Goal: Task Accomplishment & Management: Complete application form

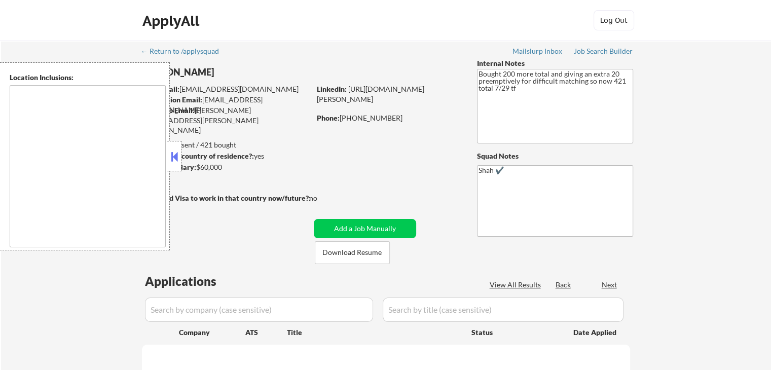
type textarea "[GEOGRAPHIC_DATA], [GEOGRAPHIC_DATA] [GEOGRAPHIC_DATA], [GEOGRAPHIC_DATA] [GEOG…"
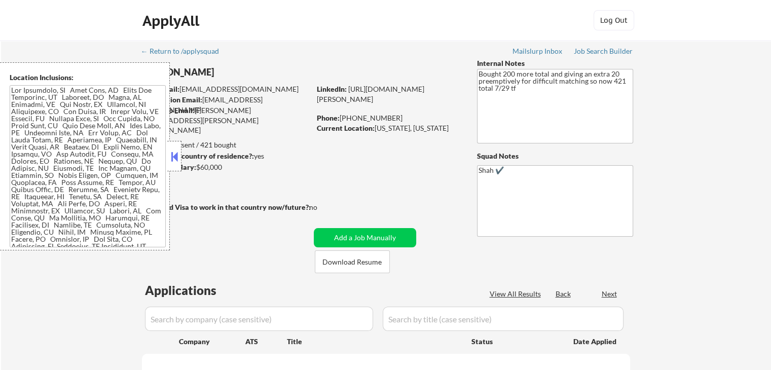
select select ""pending""
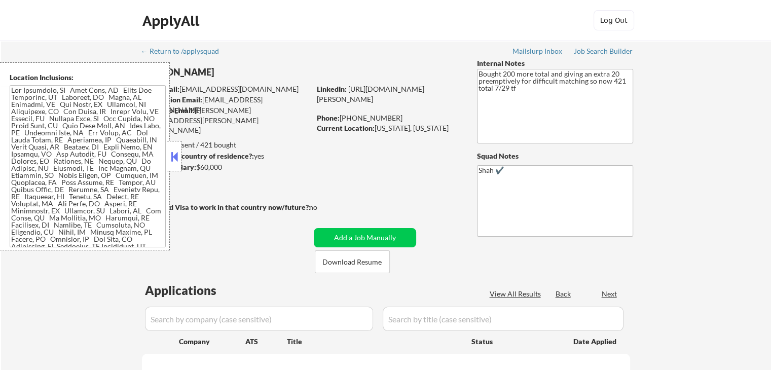
select select ""pending""
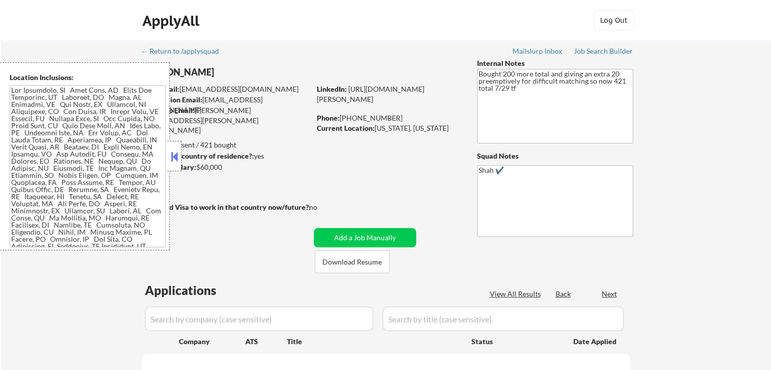
select select ""pending""
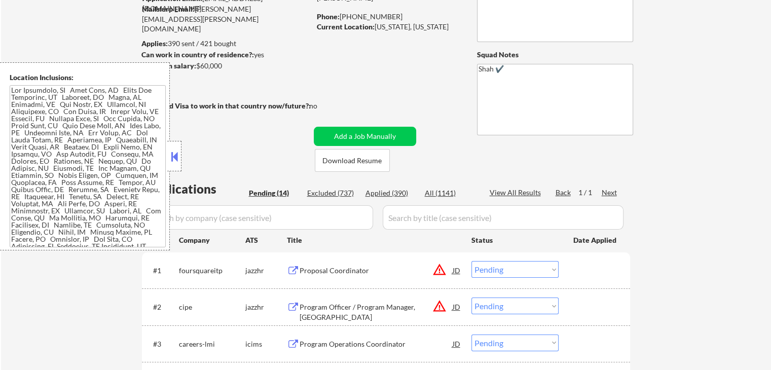
scroll to position [254, 0]
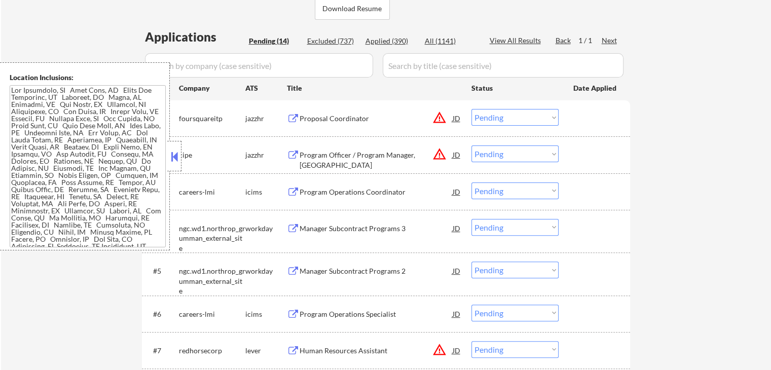
click at [336, 123] on div "Proposal Coordinator" at bounding box center [376, 119] width 153 height 10
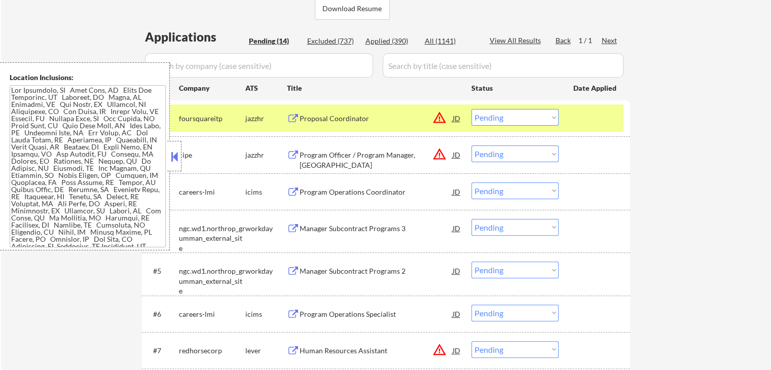
click at [329, 154] on div "Program Officer / Program Manager, [GEOGRAPHIC_DATA]" at bounding box center [376, 160] width 153 height 20
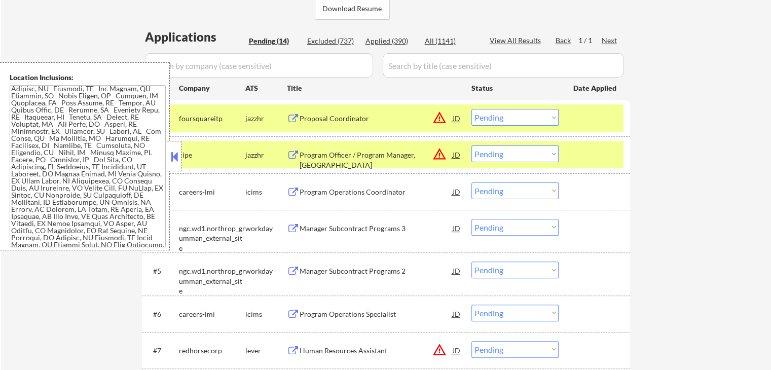
drag, startPoint x: 516, startPoint y: 152, endPoint x: 519, endPoint y: 160, distance: 8.2
click at [516, 153] on select "Choose an option... Pending Applied Excluded (Questions) Excluded (Expired) Exc…" at bounding box center [515, 154] width 87 height 17
select select ""excluded""
click at [472, 146] on select "Choose an option... Pending Applied Excluded (Questions) Excluded (Expired) Exc…" at bounding box center [515, 154] width 87 height 17
drag, startPoint x: 508, startPoint y: 117, endPoint x: 510, endPoint y: 124, distance: 7.4
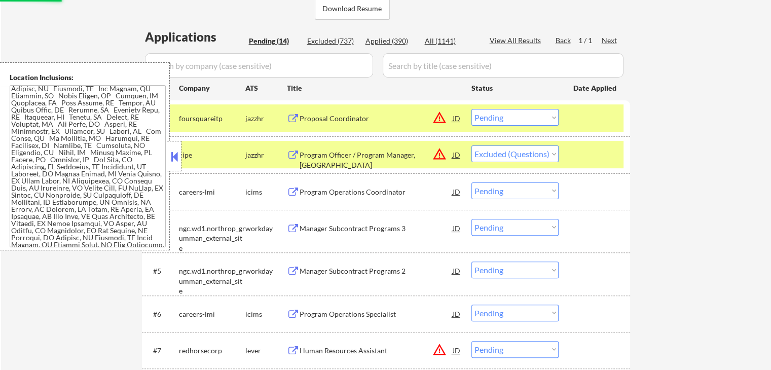
click at [508, 117] on select "Choose an option... Pending Applied Excluded (Questions) Excluded (Expired) Exc…" at bounding box center [515, 117] width 87 height 17
click at [472, 109] on select "Choose an option... Pending Applied Excluded (Questions) Excluded (Expired) Exc…" at bounding box center [515, 117] width 87 height 17
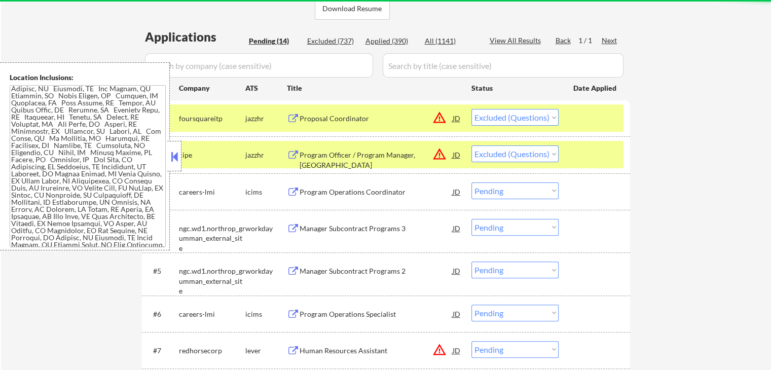
select select ""pending""
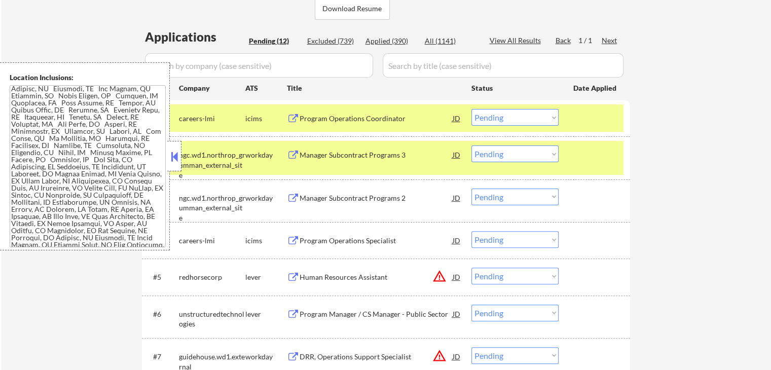
scroll to position [355, 0]
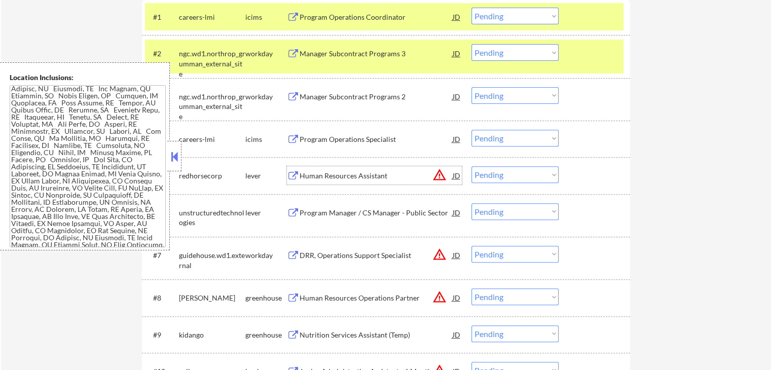
click at [325, 168] on div "Human Resources Assistant" at bounding box center [376, 175] width 153 height 18
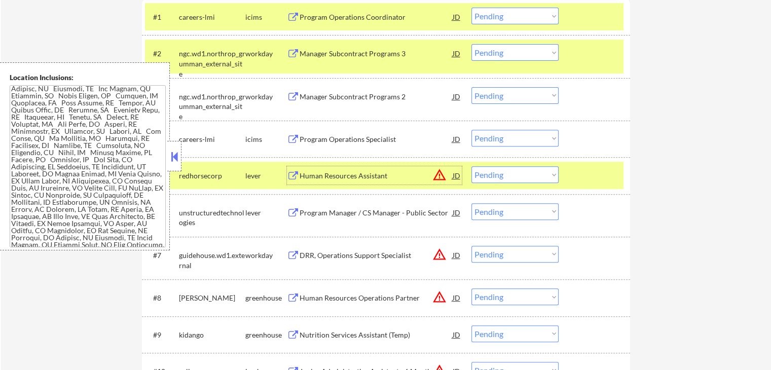
click at [524, 178] on select "Choose an option... Pending Applied Excluded (Questions) Excluded (Expired) Exc…" at bounding box center [515, 174] width 87 height 17
click at [472, 166] on select "Choose an option... Pending Applied Excluded (Questions) Excluded (Expired) Exc…" at bounding box center [515, 174] width 87 height 17
select select ""pending""
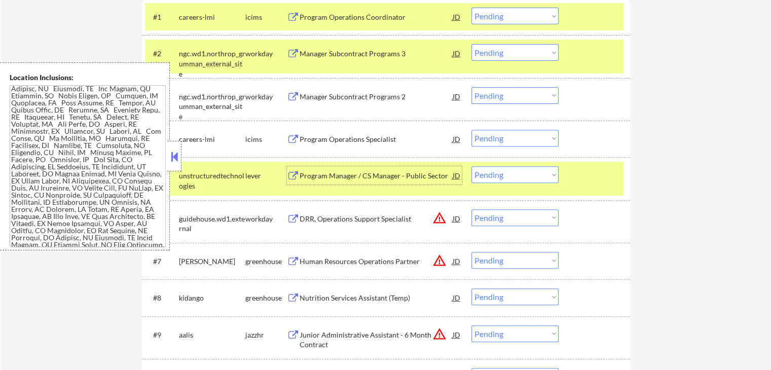
click at [352, 176] on div "Program Manager / CS Manager - Public Sector" at bounding box center [376, 176] width 153 height 10
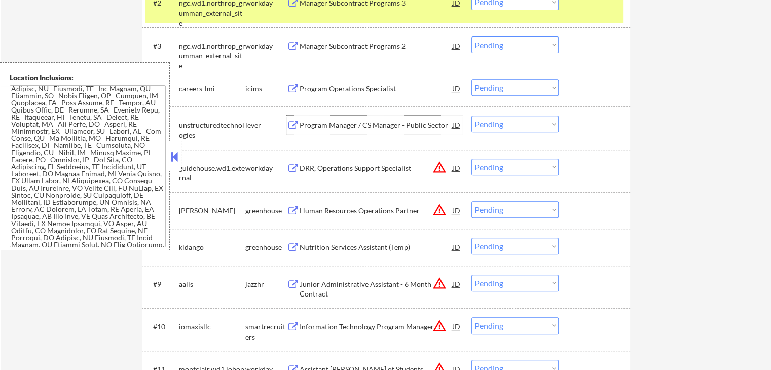
scroll to position [456, 0]
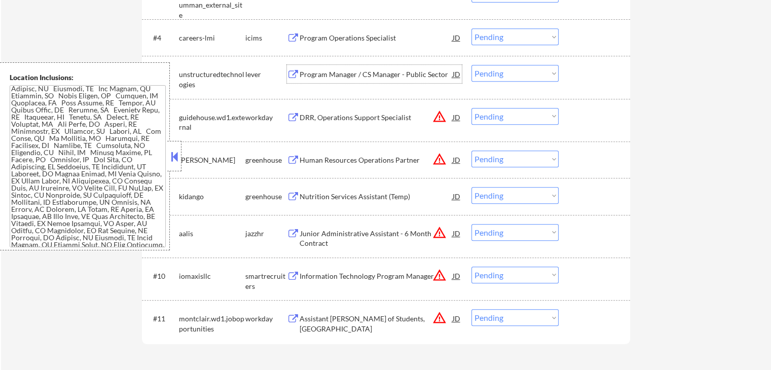
click at [303, 161] on div "Human Resources Operations Partner" at bounding box center [376, 160] width 153 height 10
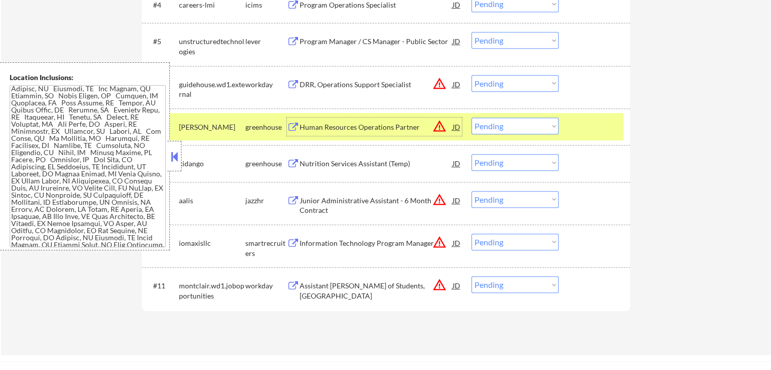
scroll to position [507, 0]
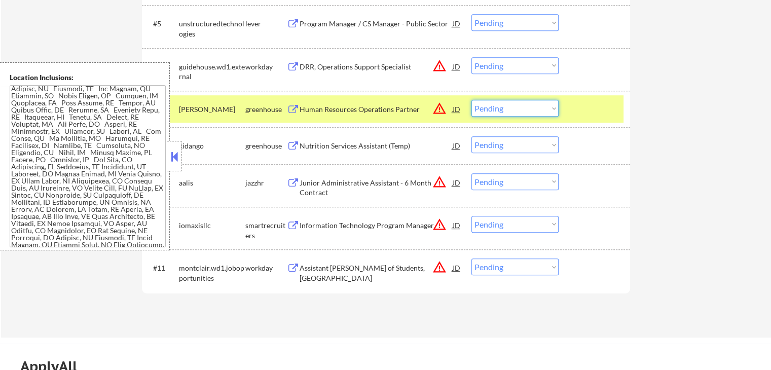
click at [518, 104] on select "Choose an option... Pending Applied Excluded (Questions) Excluded (Expired) Exc…" at bounding box center [515, 108] width 87 height 17
click at [472, 100] on select "Choose an option... Pending Applied Excluded (Questions) Excluded (Expired) Exc…" at bounding box center [515, 108] width 87 height 17
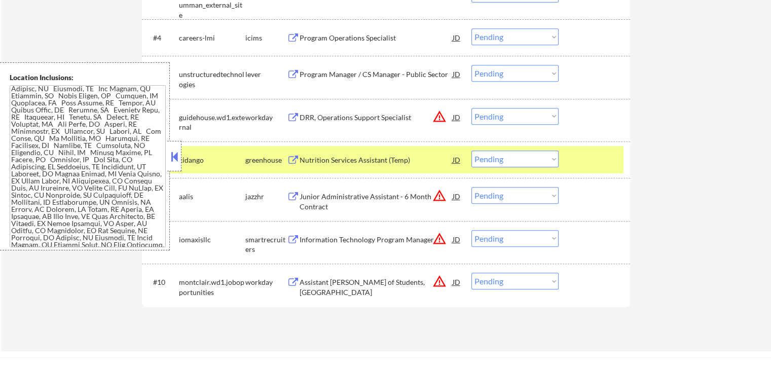
scroll to position [406, 0]
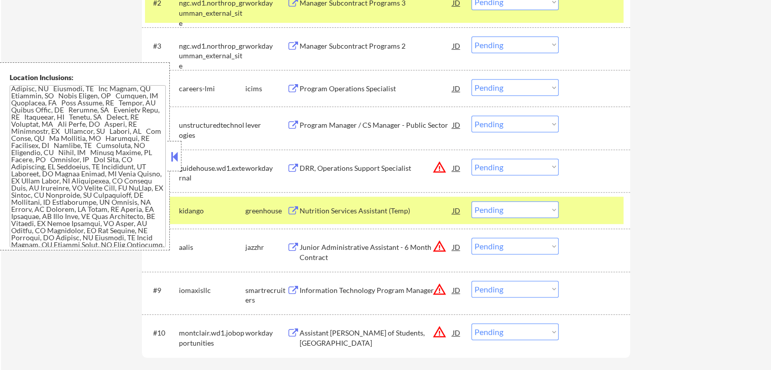
click at [302, 218] on div "Nutrition Services Assistant (Temp)" at bounding box center [376, 210] width 153 height 18
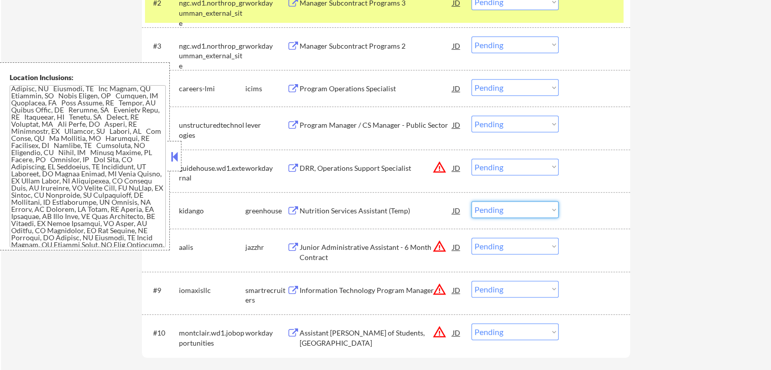
click at [517, 214] on select "Choose an option... Pending Applied Excluded (Questions) Excluded (Expired) Exc…" at bounding box center [515, 209] width 87 height 17
click at [472, 201] on select "Choose an option... Pending Applied Excluded (Questions) Excluded (Expired) Exc…" at bounding box center [515, 209] width 87 height 17
select select ""pending""
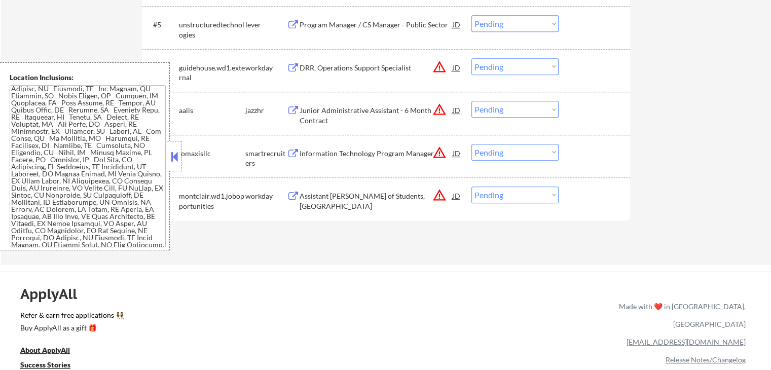
scroll to position [507, 0]
click at [299, 108] on button at bounding box center [293, 110] width 13 height 10
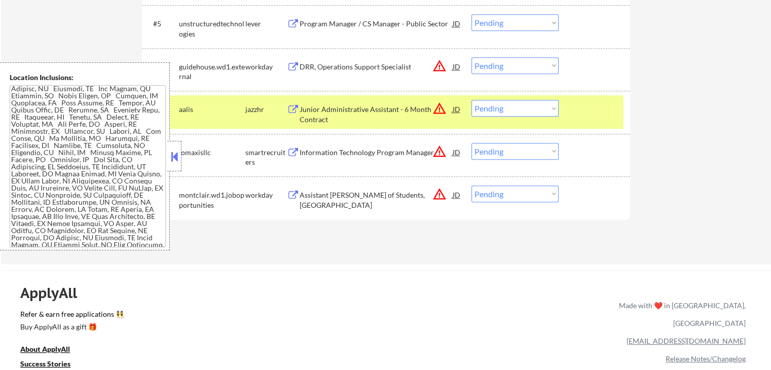
click at [304, 153] on div "Information Technology Program Manager" at bounding box center [376, 153] width 153 height 10
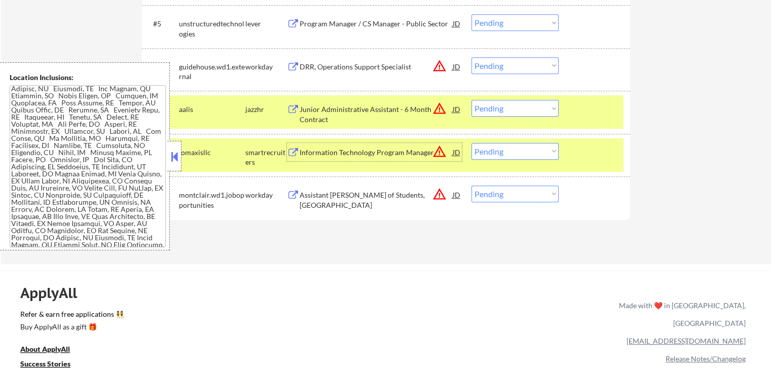
click at [525, 110] on select "Choose an option... Pending Applied Excluded (Questions) Excluded (Expired) Exc…" at bounding box center [515, 108] width 87 height 17
click at [472, 100] on select "Choose an option... Pending Applied Excluded (Questions) Excluded (Expired) Exc…" at bounding box center [515, 108] width 87 height 17
click at [491, 159] on div "#8 iomaxisllc smartrecruiters Information Technology Program Manager JD warning…" at bounding box center [384, 154] width 479 height 33
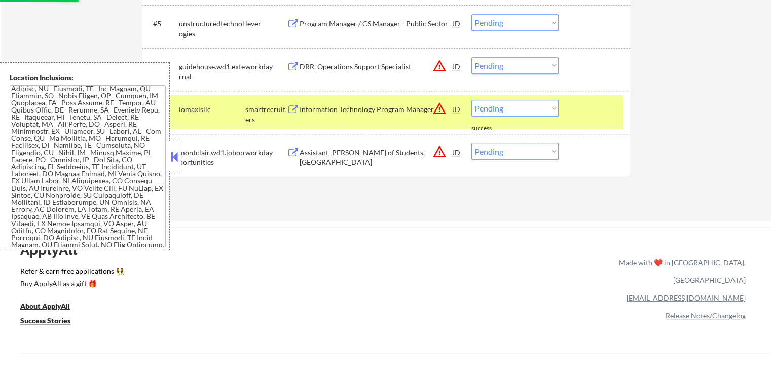
click at [514, 105] on select "Choose an option... Pending Applied Excluded (Questions) Excluded (Expired) Exc…" at bounding box center [515, 108] width 87 height 17
click at [472, 100] on select "Choose an option... Pending Applied Excluded (Questions) Excluded (Expired) Exc…" at bounding box center [515, 108] width 87 height 17
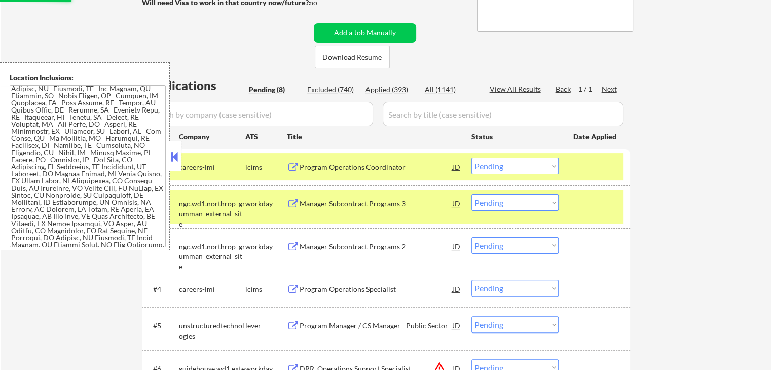
scroll to position [203, 0]
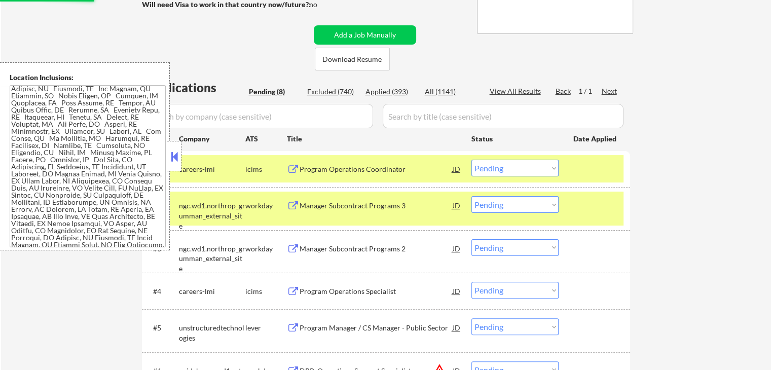
select select ""pending""
click at [345, 205] on div "Manager Subcontract Programs 3" at bounding box center [376, 206] width 153 height 10
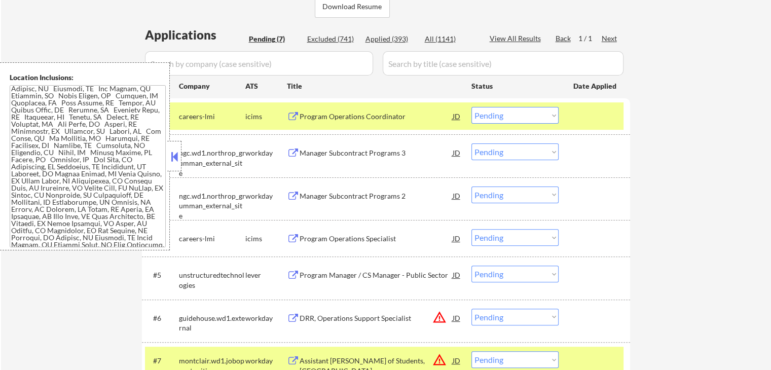
scroll to position [304, 0]
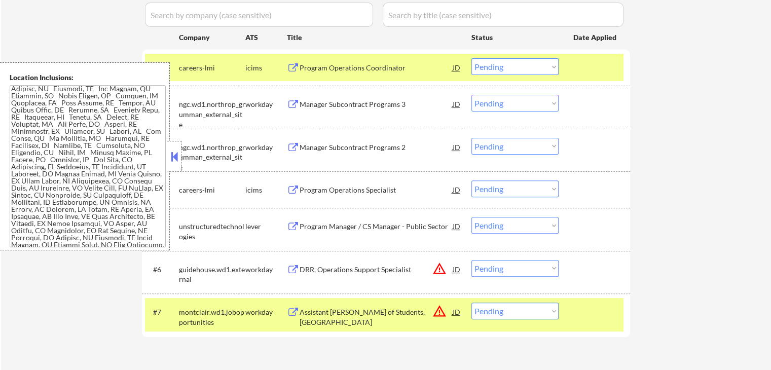
click at [331, 223] on div "Program Manager / CS Manager - Public Sector" at bounding box center [376, 227] width 153 height 10
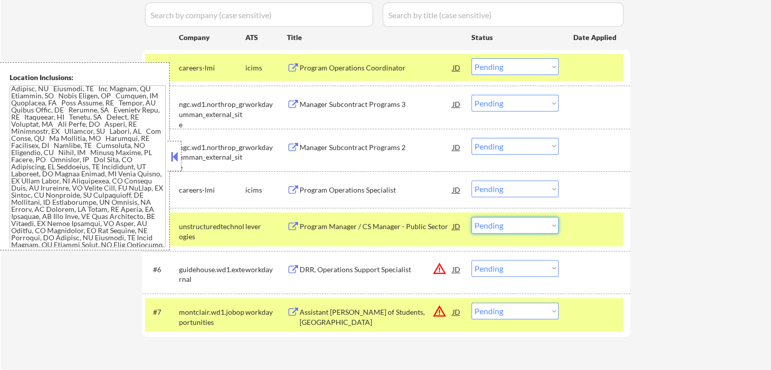
drag, startPoint x: 512, startPoint y: 226, endPoint x: 514, endPoint y: 231, distance: 5.3
click at [513, 226] on select "Choose an option... Pending Applied Excluded (Questions) Excluded (Expired) Exc…" at bounding box center [515, 225] width 87 height 17
click at [472, 217] on select "Choose an option... Pending Applied Excluded (Questions) Excluded (Expired) Exc…" at bounding box center [515, 225] width 87 height 17
select select ""pending""
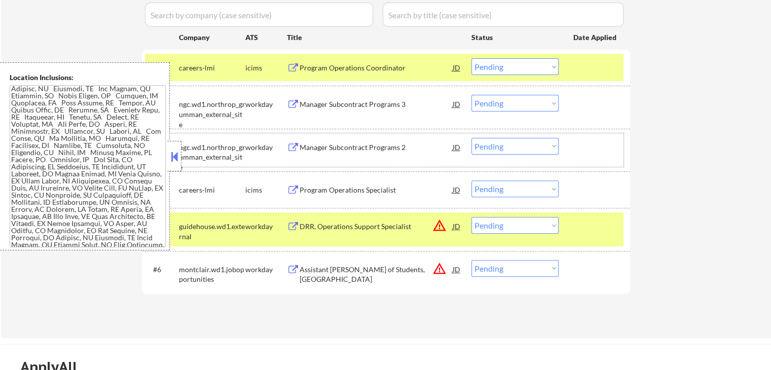
click at [521, 156] on div "#3 ngc.wd1.northrop_grumman_external_site workday Manager Subcontract Programs …" at bounding box center [384, 149] width 479 height 33
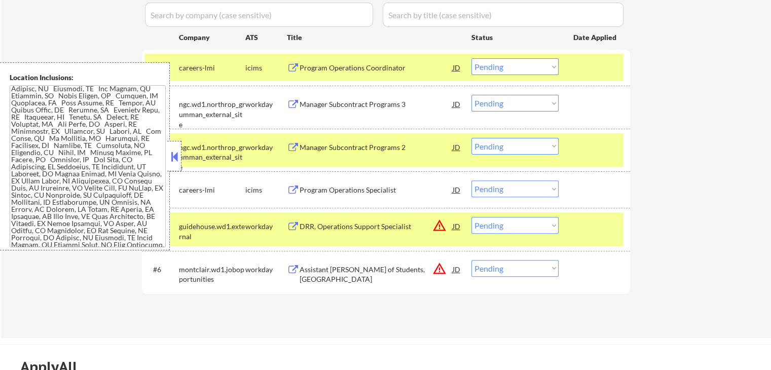
click at [527, 153] on select "Choose an option... Pending Applied Excluded (Questions) Excluded (Expired) Exc…" at bounding box center [515, 146] width 87 height 17
click at [472, 138] on select "Choose an option... Pending Applied Excluded (Questions) Excluded (Expired) Exc…" at bounding box center [515, 146] width 87 height 17
click at [512, 103] on select "Choose an option... Pending Applied Excluded (Questions) Excluded (Expired) Exc…" at bounding box center [515, 103] width 87 height 17
select select ""pending""
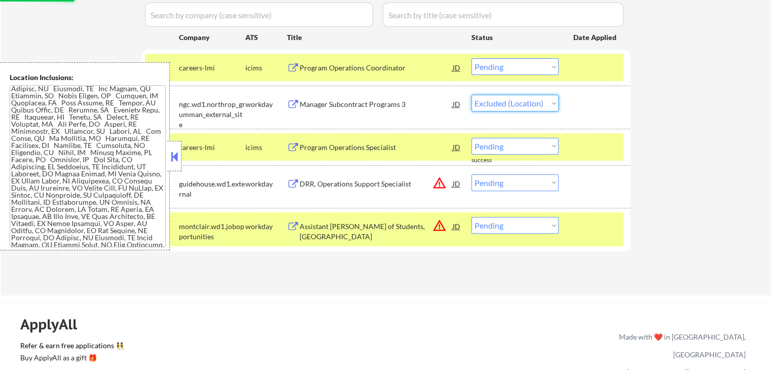
click at [472, 95] on select "Choose an option... Pending Applied Excluded (Questions) Excluded (Expired) Exc…" at bounding box center [515, 103] width 87 height 17
select select ""pending""
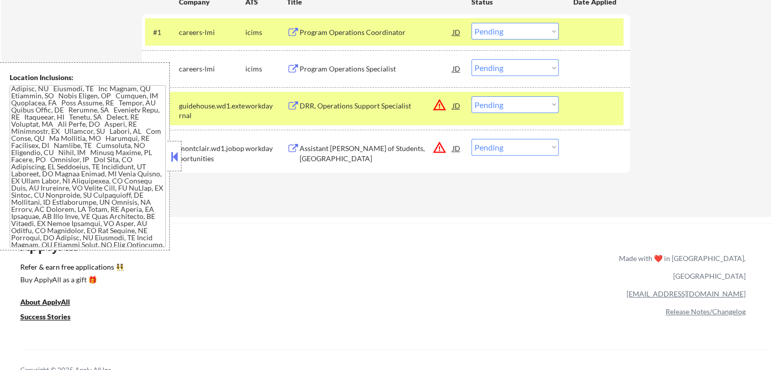
scroll to position [355, 0]
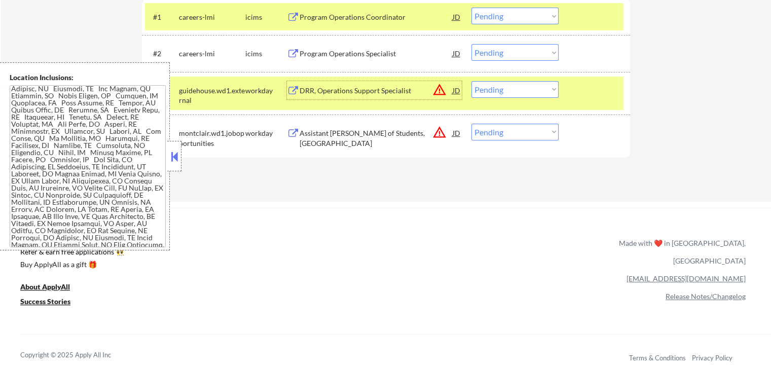
click at [331, 90] on div "DRR, Operations Support Specialist" at bounding box center [376, 91] width 153 height 10
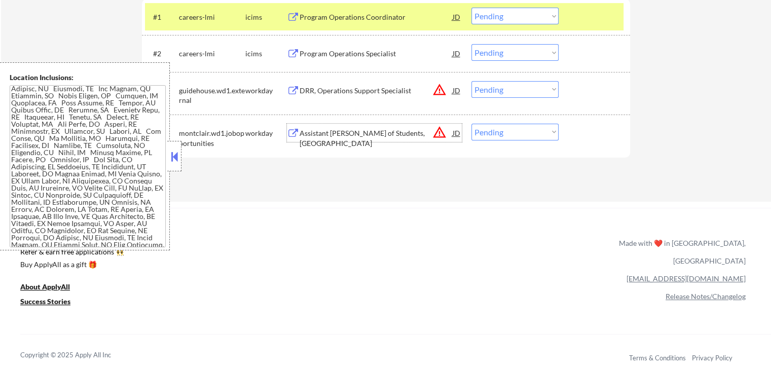
click at [330, 134] on div "Assistant [PERSON_NAME] of Students, [GEOGRAPHIC_DATA]" at bounding box center [376, 138] width 153 height 20
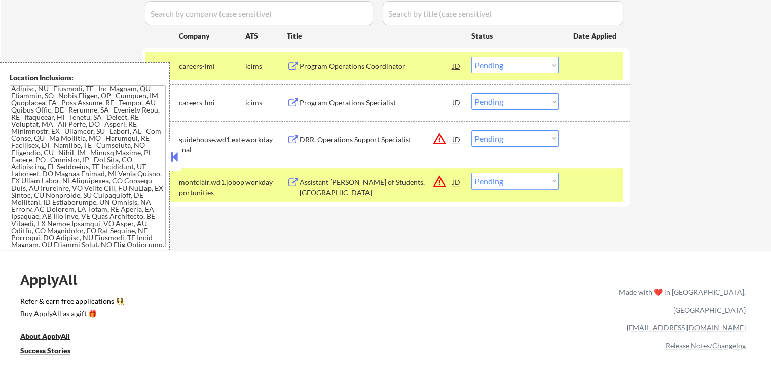
scroll to position [254, 0]
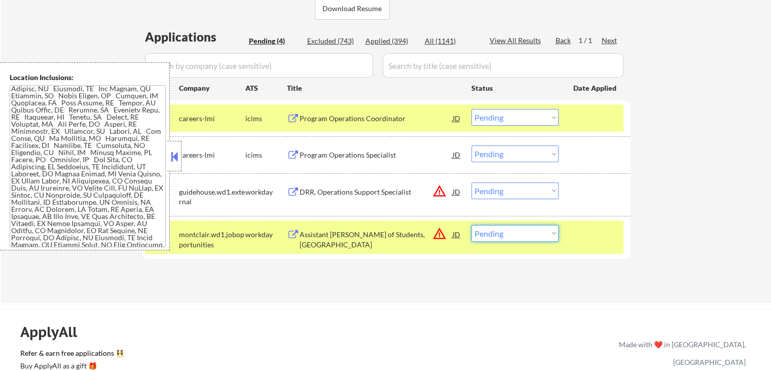
click at [529, 235] on select "Choose an option... Pending Applied Excluded (Questions) Excluded (Expired) Exc…" at bounding box center [515, 233] width 87 height 17
drag, startPoint x: 496, startPoint y: 187, endPoint x: 507, endPoint y: 198, distance: 15.4
click at [496, 187] on select "Choose an option... Pending Applied Excluded (Questions) Excluded (Expired) Exc…" at bounding box center [515, 191] width 87 height 17
click at [472, 183] on select "Choose an option... Pending Applied Excluded (Questions) Excluded (Expired) Exc…" at bounding box center [515, 191] width 87 height 17
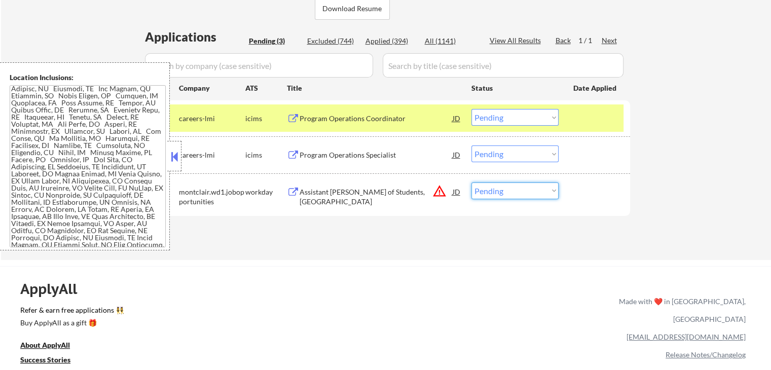
click at [486, 192] on select "Choose an option... Pending Applied Excluded (Questions) Excluded (Expired) Exc…" at bounding box center [515, 191] width 87 height 17
select select ""applied""
click at [472, 183] on select "Choose an option... Pending Applied Excluded (Questions) Excluded (Expired) Exc…" at bounding box center [515, 191] width 87 height 17
